Goal: Transaction & Acquisition: Download file/media

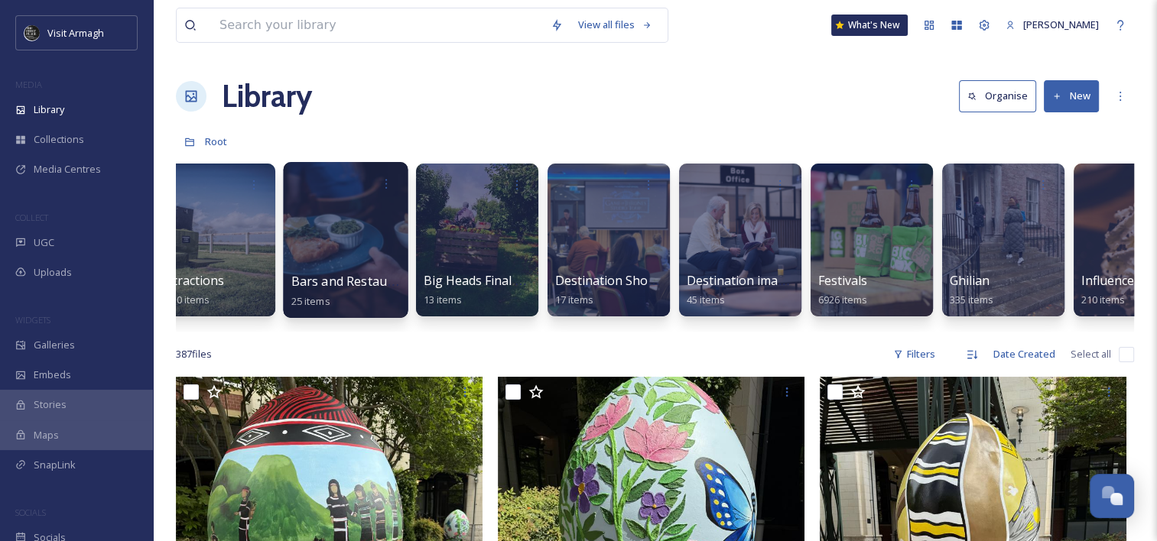
scroll to position [0, 293]
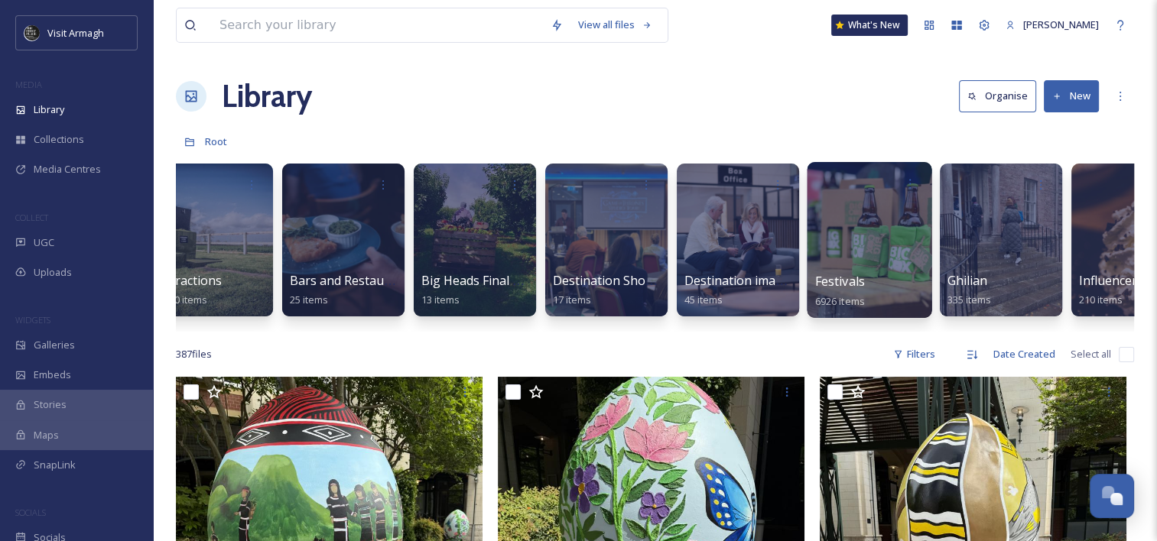
click at [823, 258] on div at bounding box center [869, 240] width 125 height 156
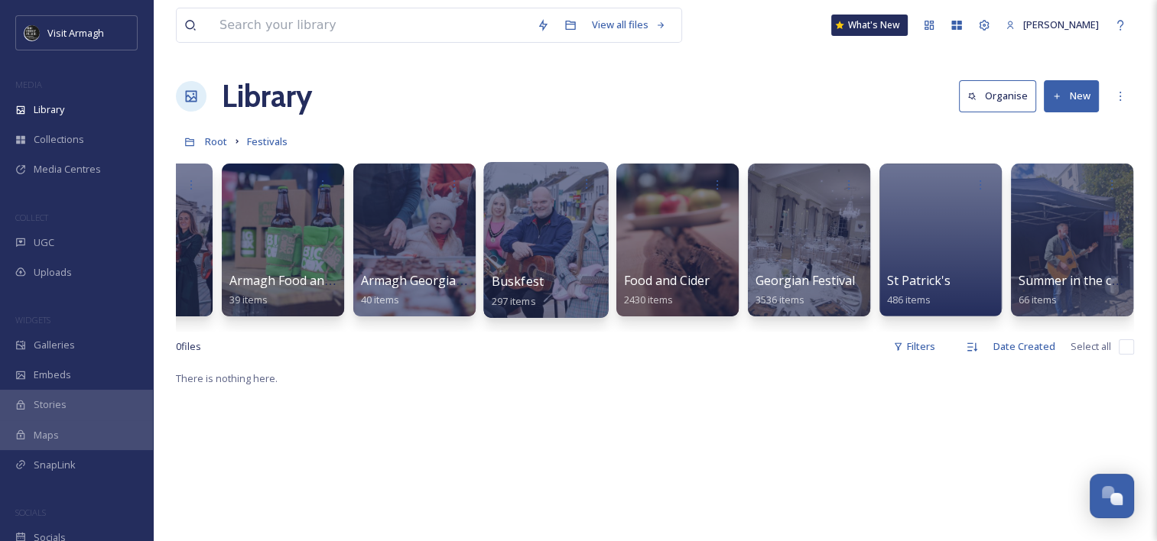
scroll to position [0, 94]
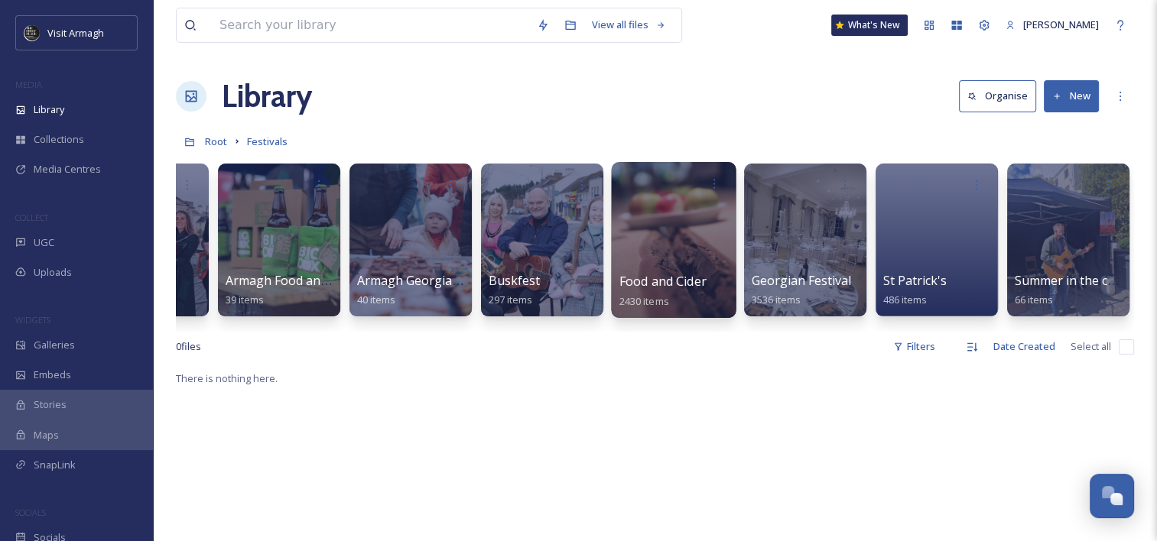
click at [705, 239] on div at bounding box center [673, 240] width 125 height 156
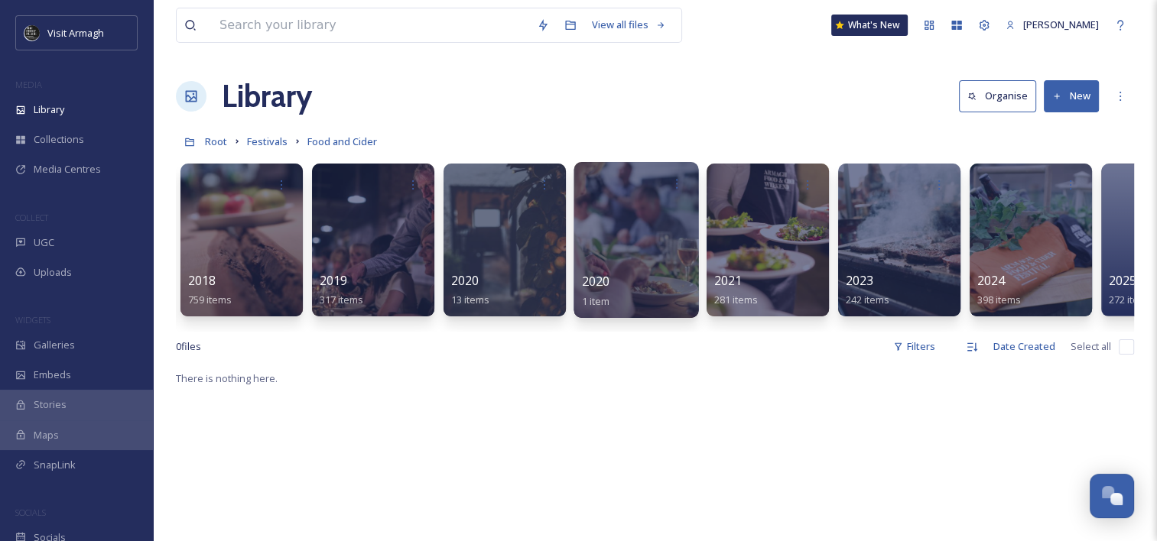
scroll to position [0, 357]
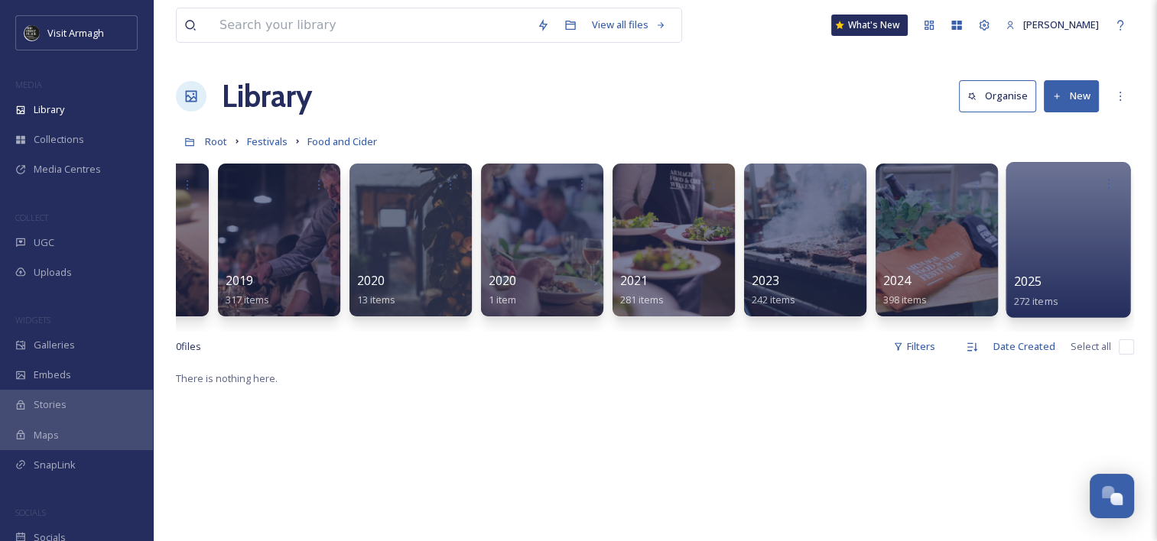
click at [1040, 235] on div at bounding box center [1067, 240] width 125 height 156
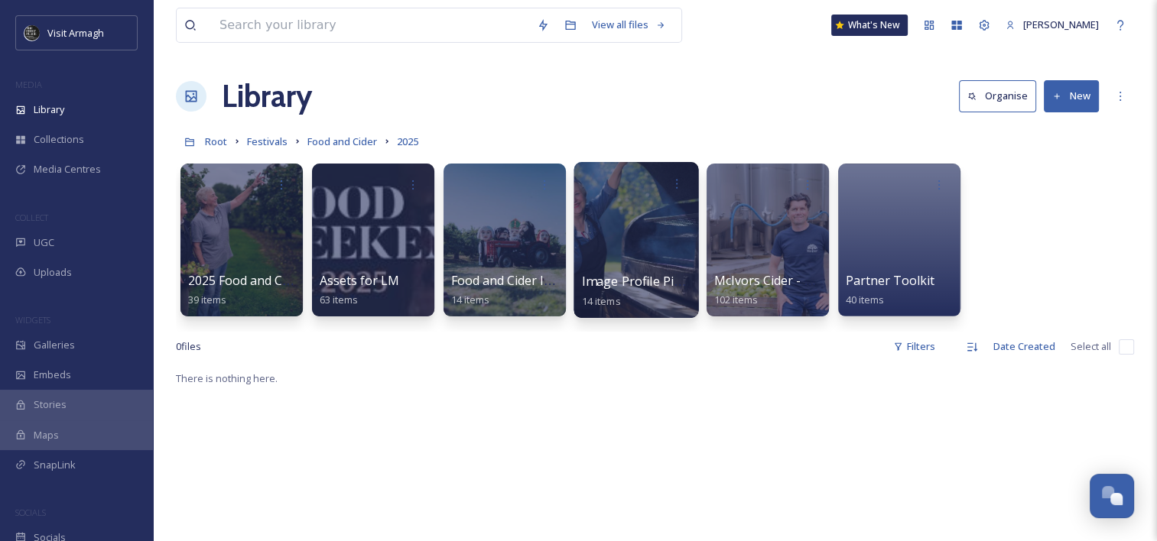
click at [630, 242] on div at bounding box center [635, 240] width 125 height 156
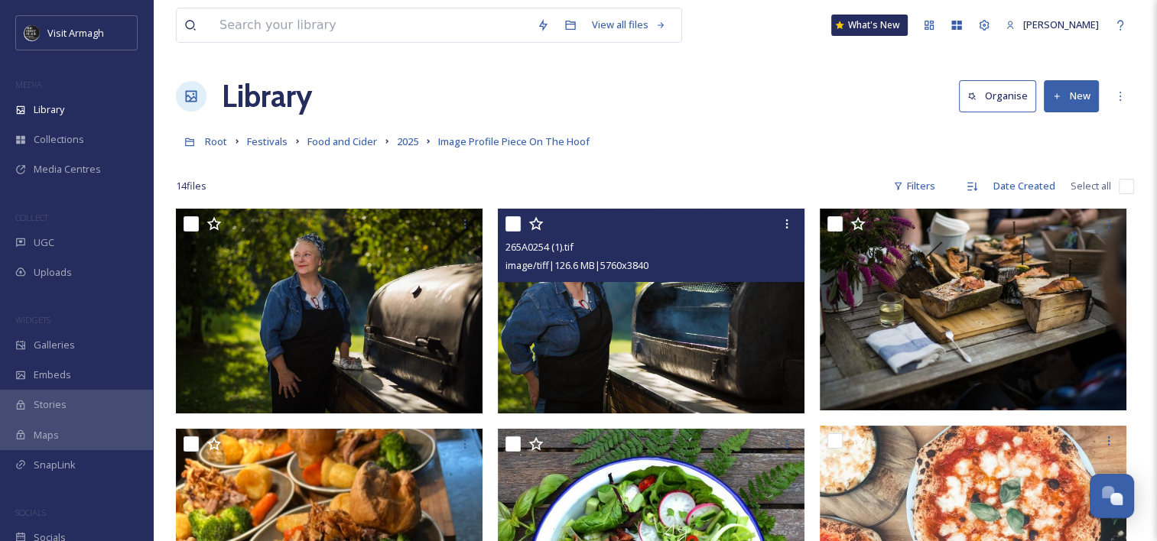
click at [612, 352] on img at bounding box center [651, 311] width 307 height 205
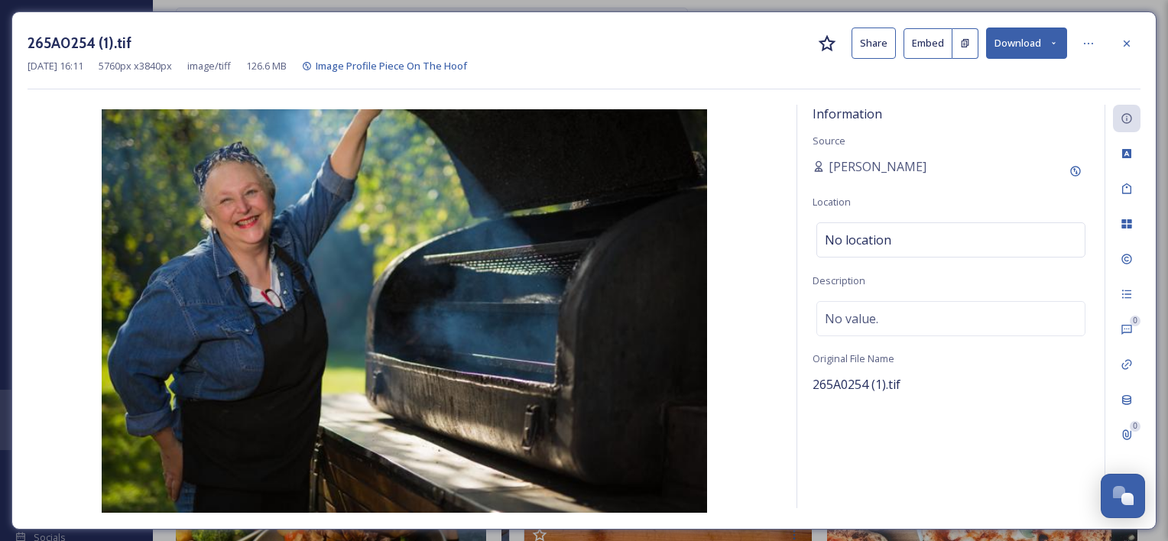
click at [1038, 35] on button "Download" at bounding box center [1026, 43] width 81 height 31
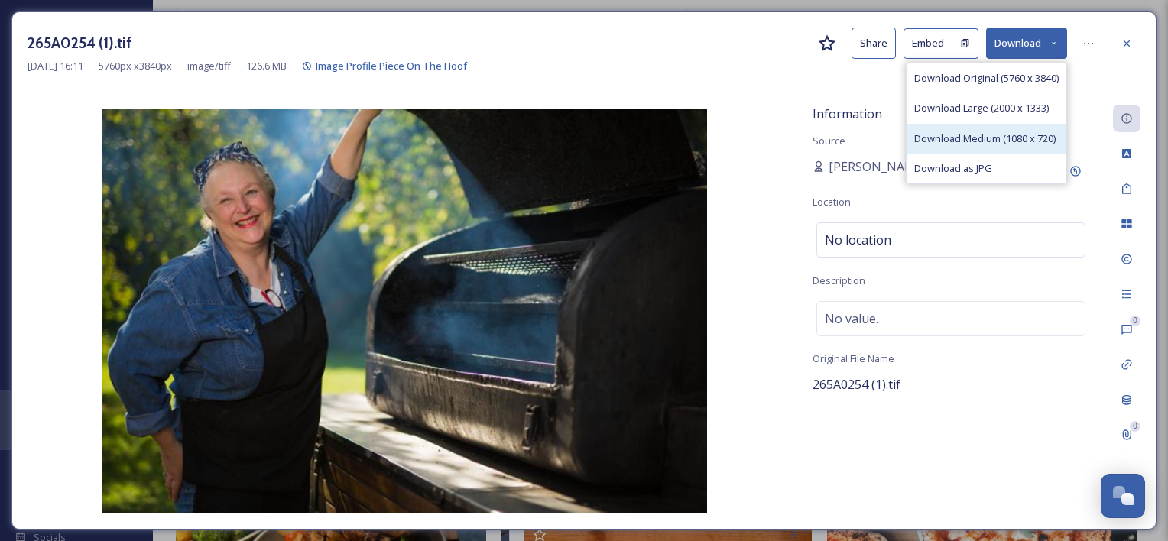
click at [1033, 144] on span "Download Medium (1080 x 720)" at bounding box center [984, 139] width 141 height 15
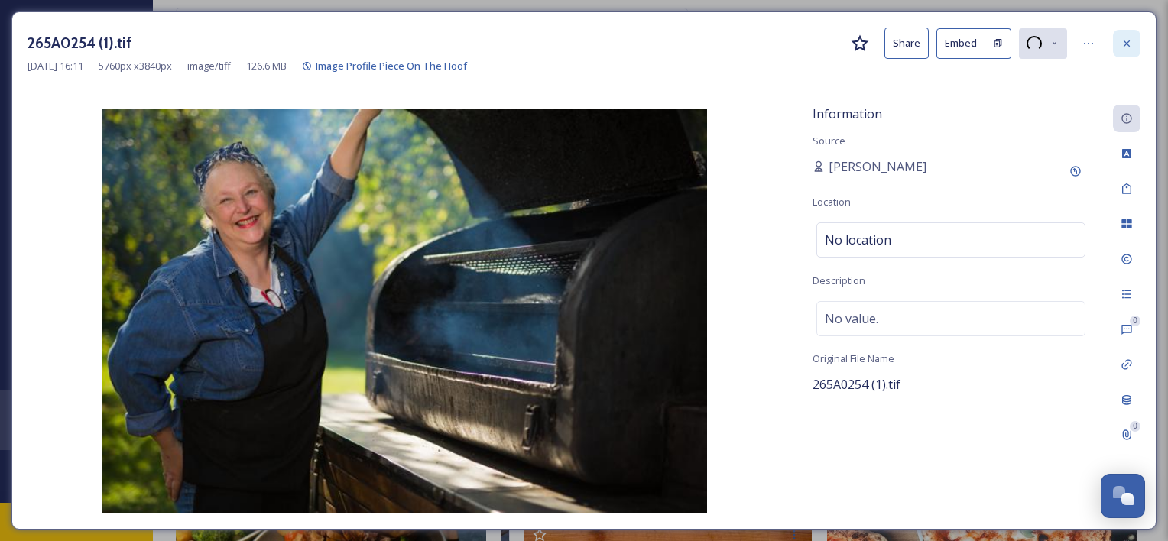
click at [1125, 49] on icon at bounding box center [1127, 43] width 12 height 12
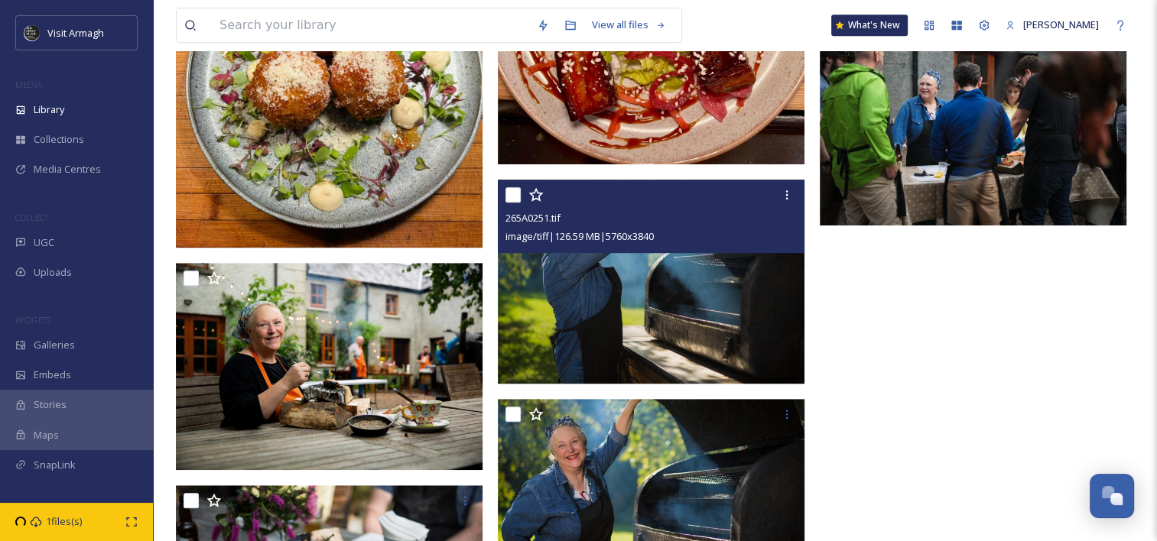
scroll to position [1127, 0]
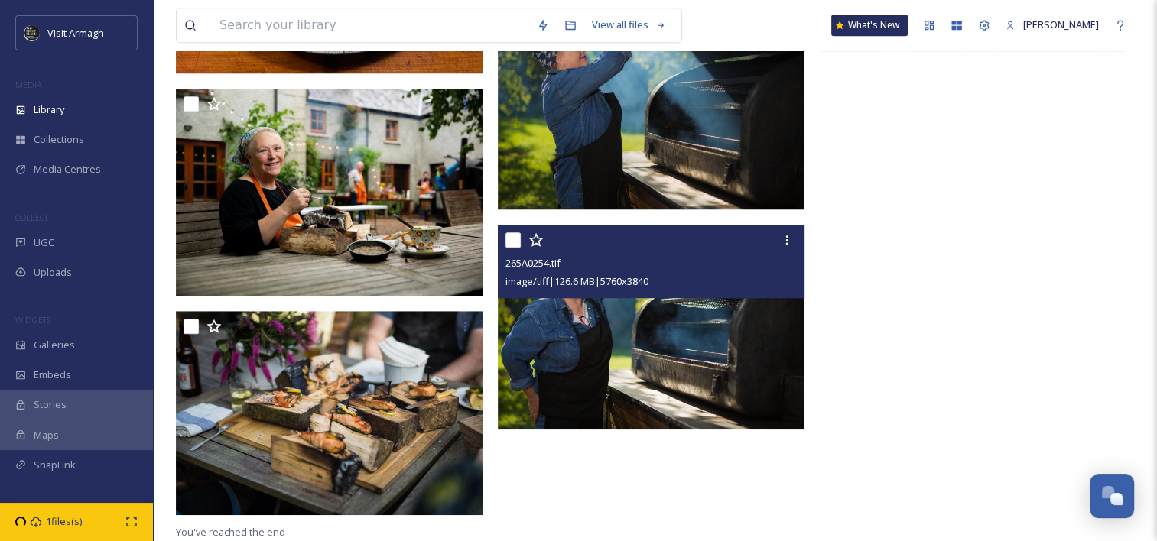
click at [670, 362] on img at bounding box center [651, 327] width 307 height 205
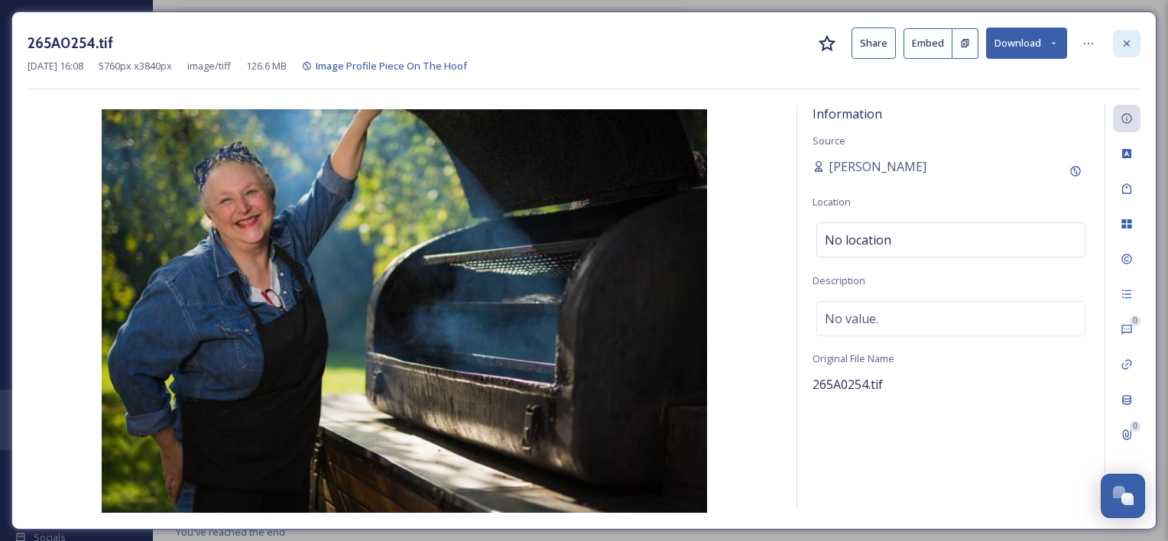
click at [1131, 47] on icon at bounding box center [1127, 43] width 12 height 12
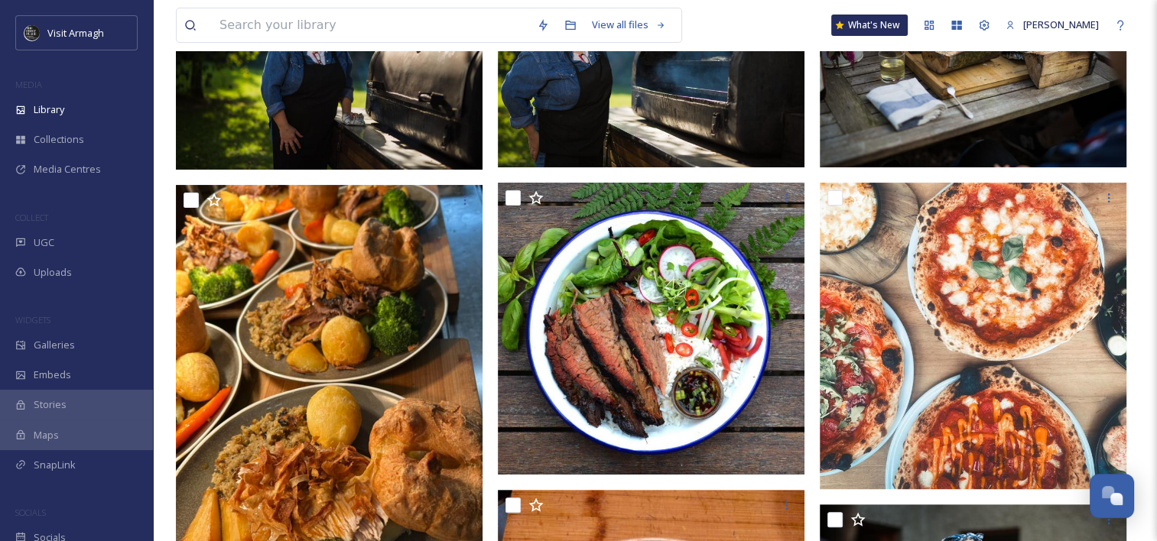
scroll to position [31, 0]
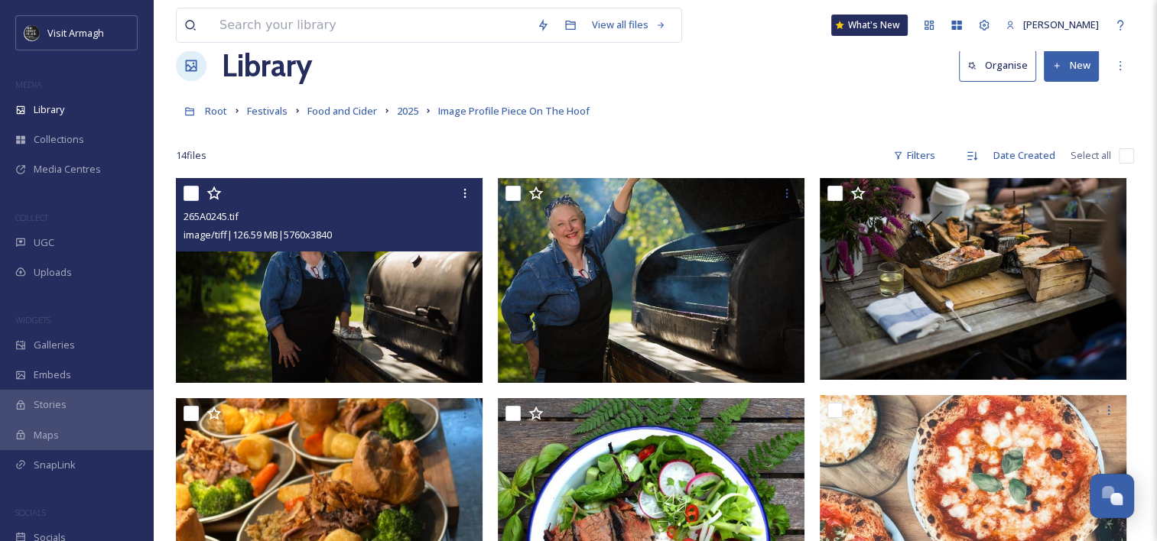
click at [378, 261] on img at bounding box center [329, 280] width 307 height 205
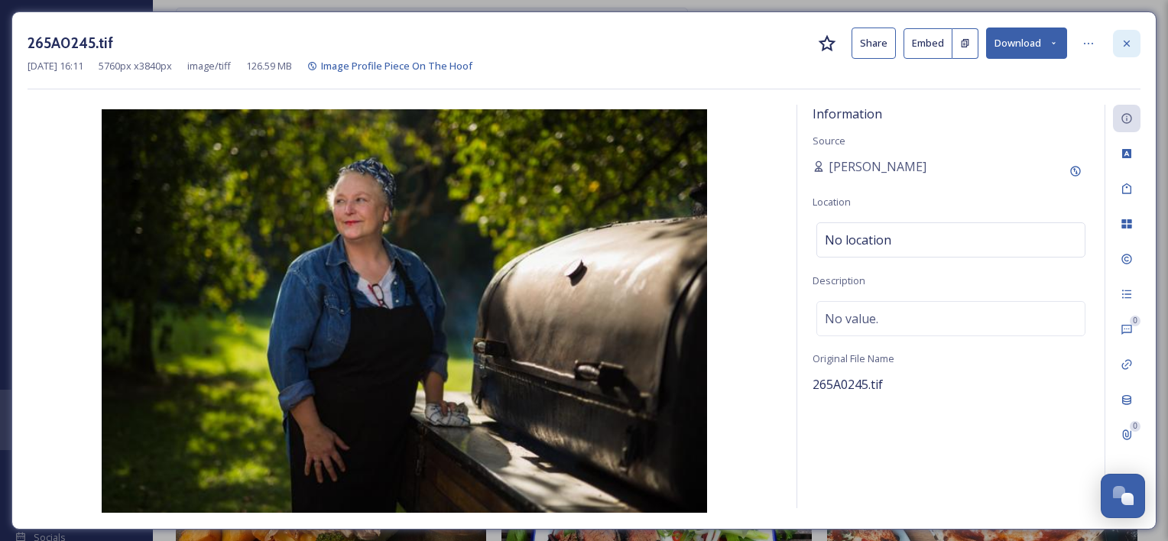
click at [1134, 43] on div at bounding box center [1127, 44] width 28 height 28
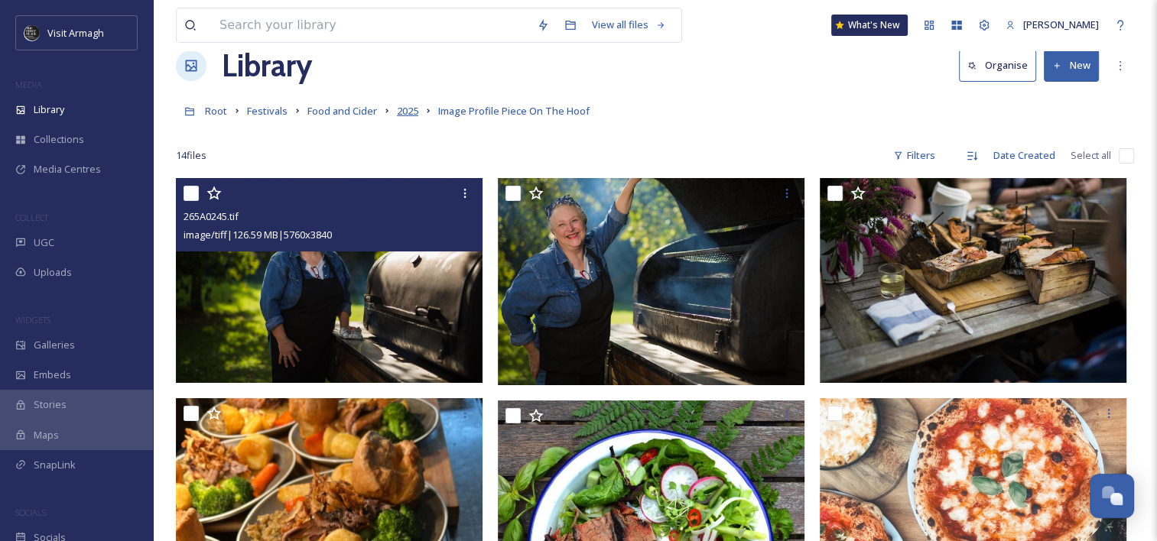
click at [414, 112] on span "2025" at bounding box center [407, 111] width 21 height 14
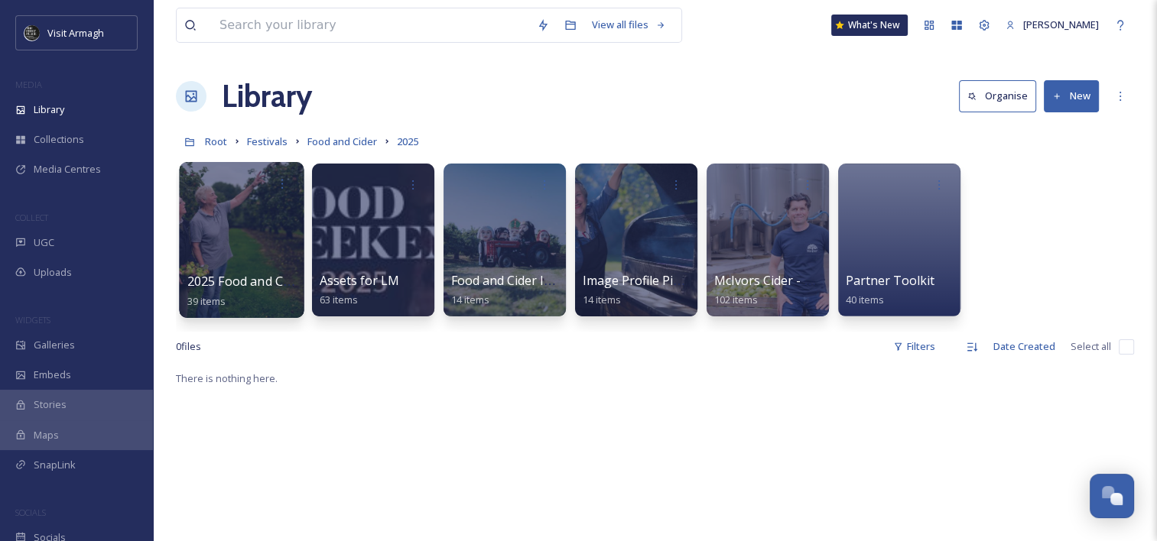
click at [248, 260] on div at bounding box center [241, 240] width 125 height 156
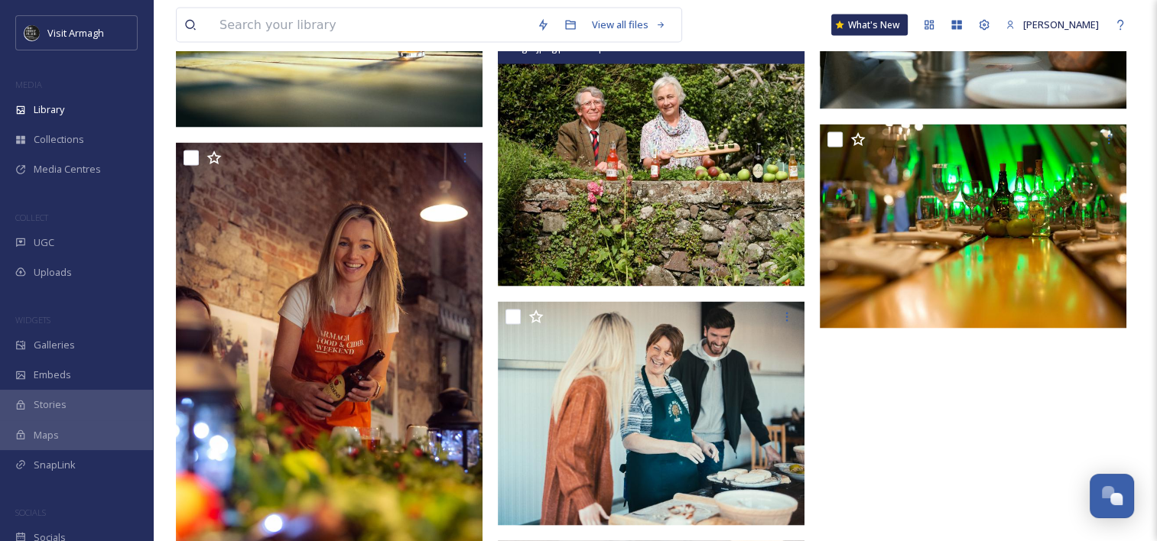
scroll to position [3045, 0]
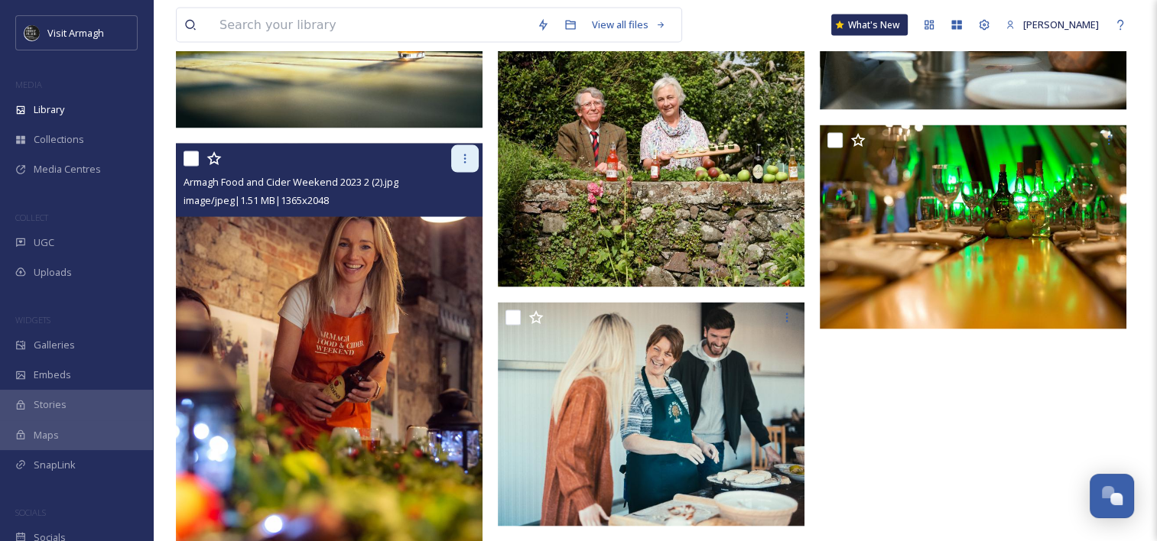
click at [460, 165] on div at bounding box center [465, 159] width 28 height 28
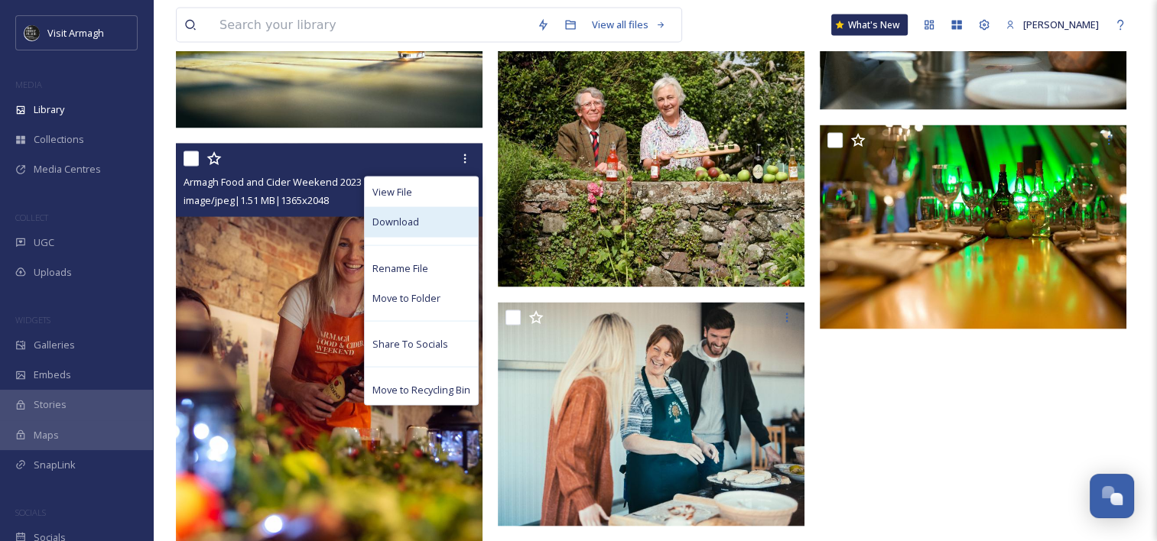
click at [437, 224] on div "Download" at bounding box center [421, 222] width 113 height 30
